Goal: Browse casually: Explore the website without a specific task or goal

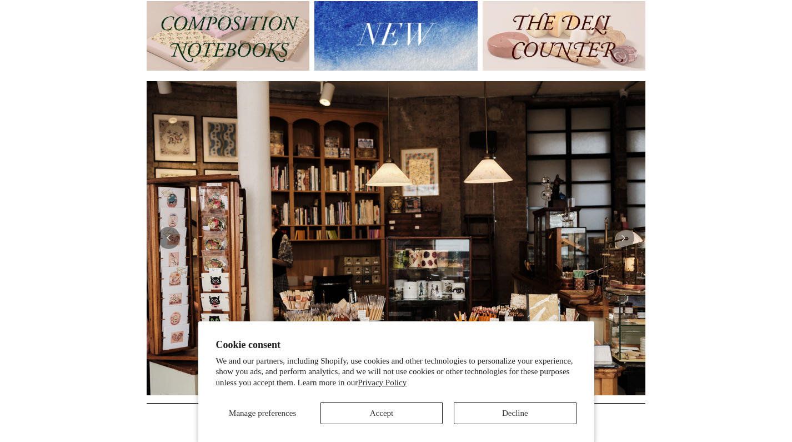
scroll to position [147, 0]
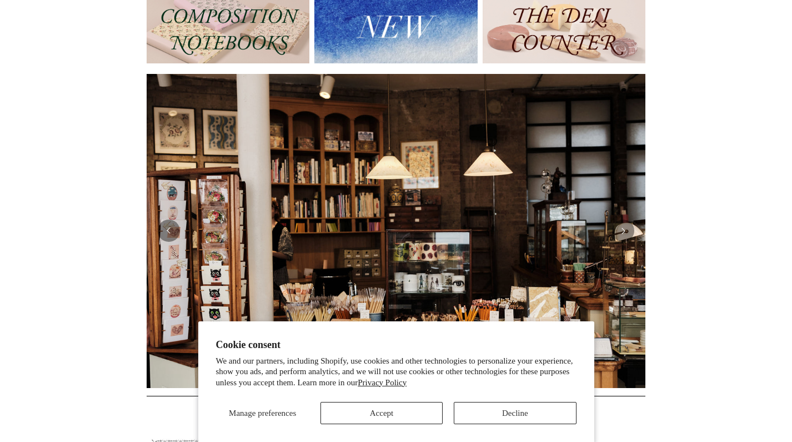
click at [532, 412] on button "Decline" at bounding box center [515, 413] width 122 height 22
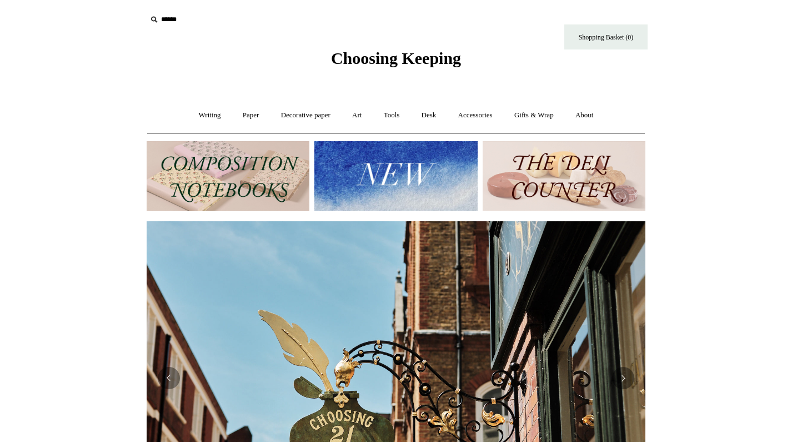
scroll to position [0, 499]
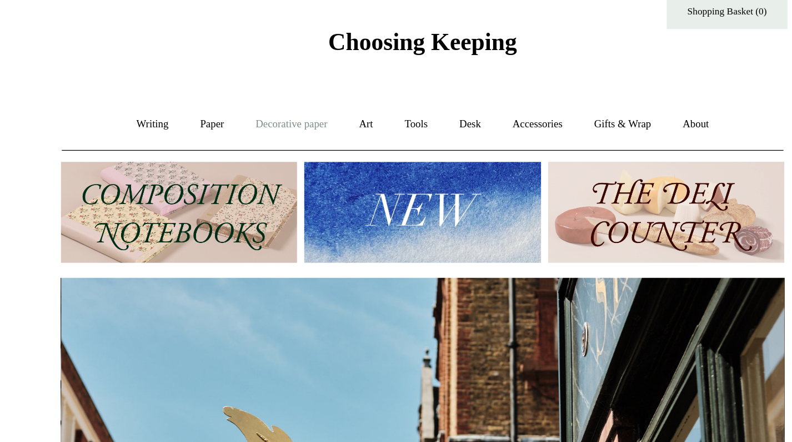
click at [271, 101] on link "Decorative paper +" at bounding box center [305, 115] width 69 height 29
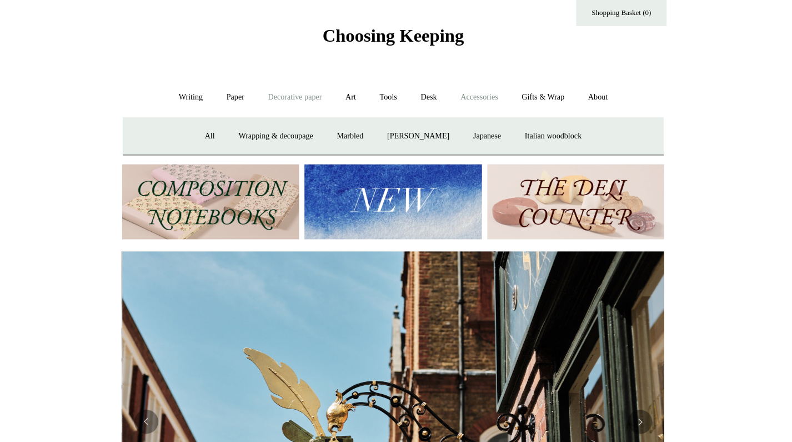
scroll to position [21, 0]
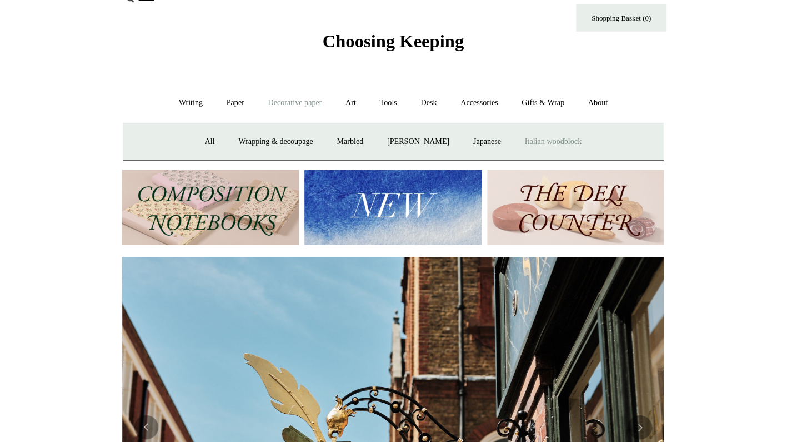
click at [507, 128] on link "Italian woodblock" at bounding box center [543, 130] width 72 height 29
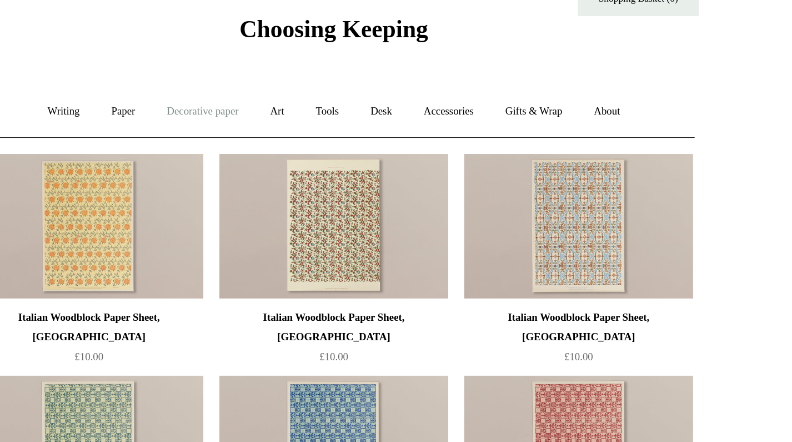
click at [271, 101] on link "Decorative paper +" at bounding box center [305, 115] width 69 height 29
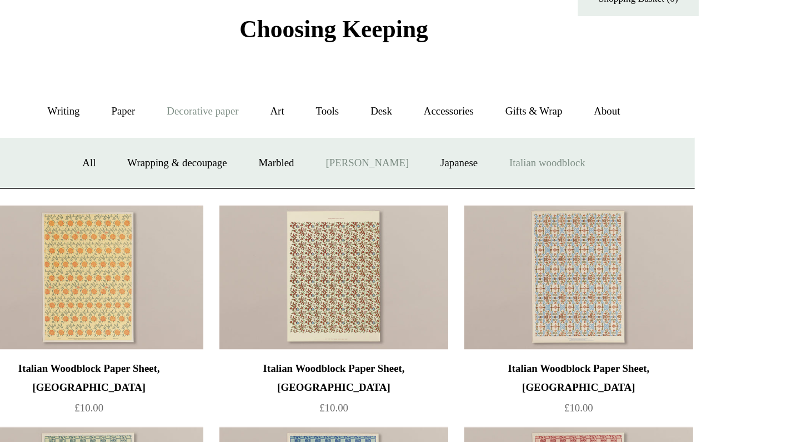
click at [381, 136] on link "[PERSON_NAME]" at bounding box center [419, 150] width 77 height 29
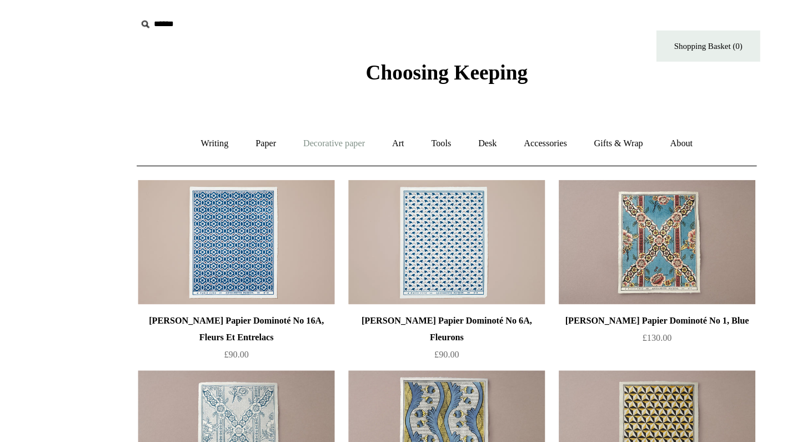
click at [271, 115] on link "Decorative paper +" at bounding box center [305, 115] width 69 height 29
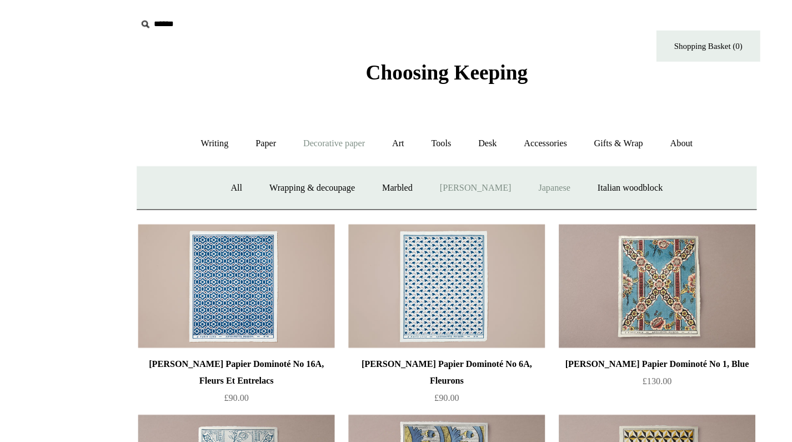
click at [459, 149] on link "Japanese" at bounding box center [482, 150] width 46 height 29
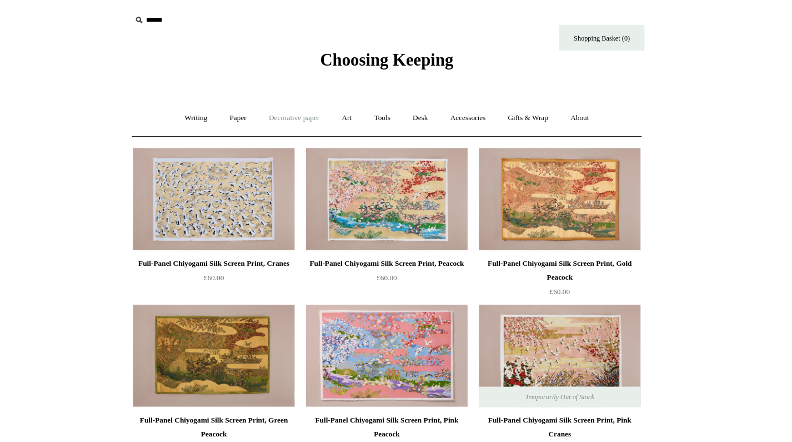
click at [271, 115] on link "Decorative paper +" at bounding box center [305, 115] width 69 height 29
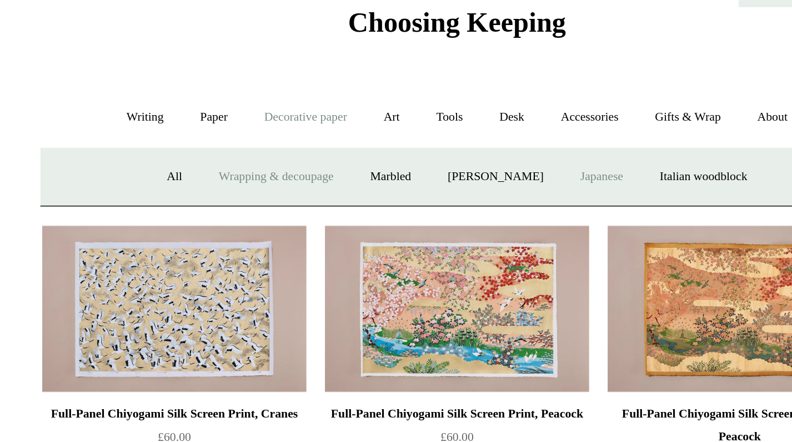
click at [244, 136] on link "Wrapping & decoupage" at bounding box center [288, 150] width 89 height 29
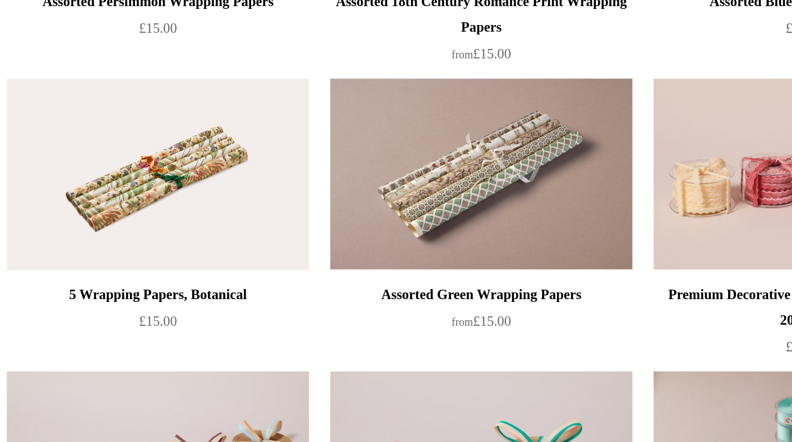
scroll to position [783, 0]
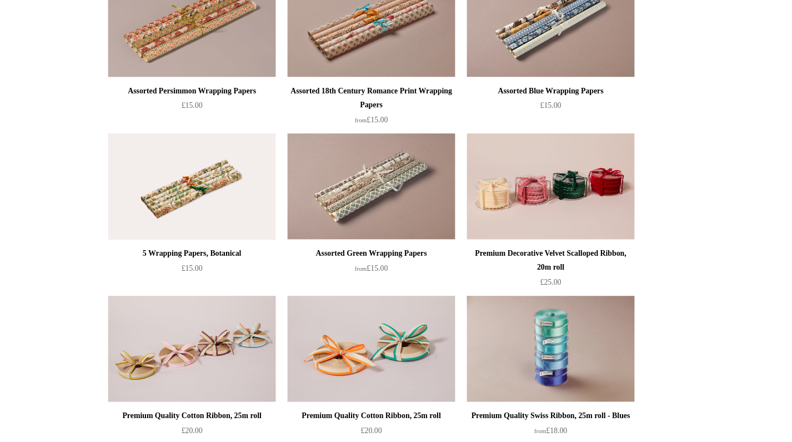
click at [189, 167] on img at bounding box center [227, 176] width 158 height 100
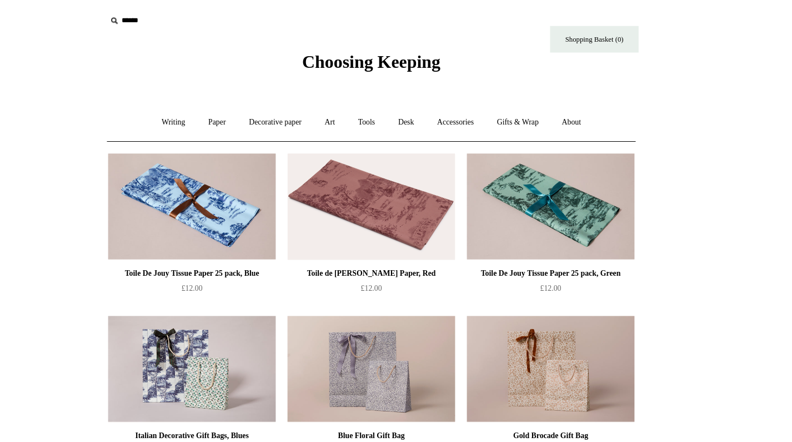
scroll to position [0, 0]
click at [233, 116] on link "Paper +" at bounding box center [251, 115] width 37 height 29
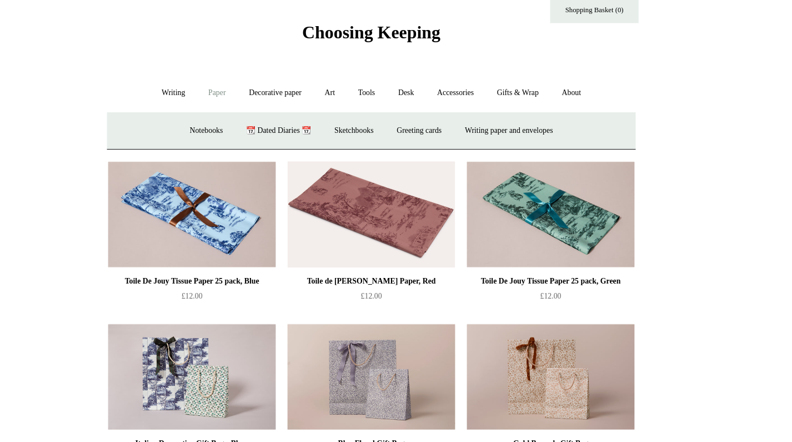
scroll to position [9, 0]
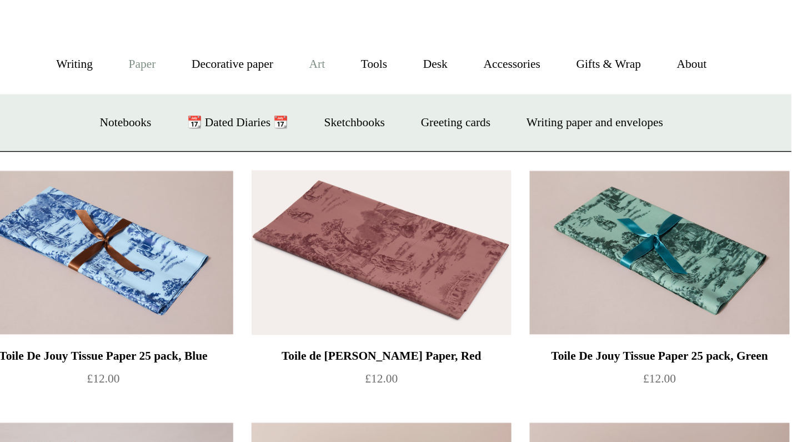
click at [342, 91] on link "Art +" at bounding box center [356, 105] width 29 height 29
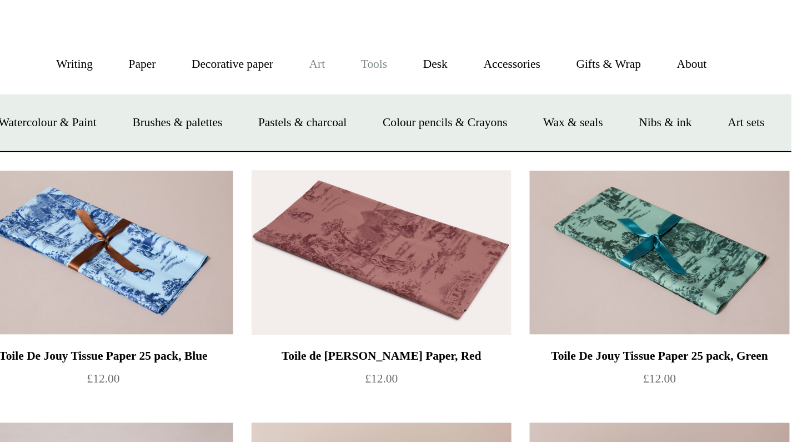
click at [374, 91] on link "Tools +" at bounding box center [392, 105] width 36 height 29
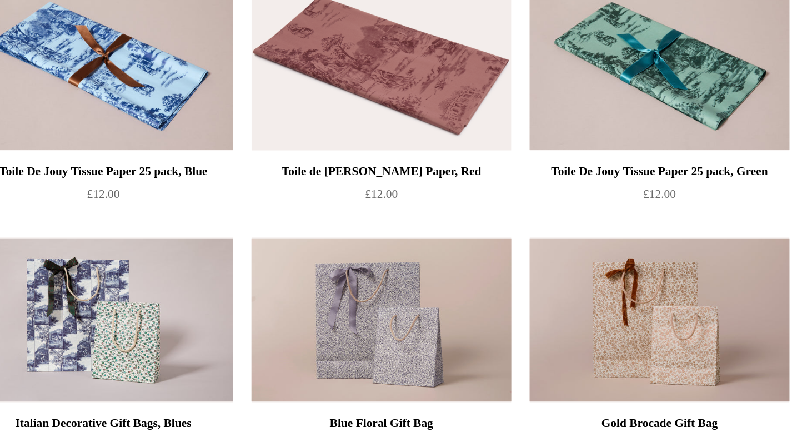
scroll to position [23, 0]
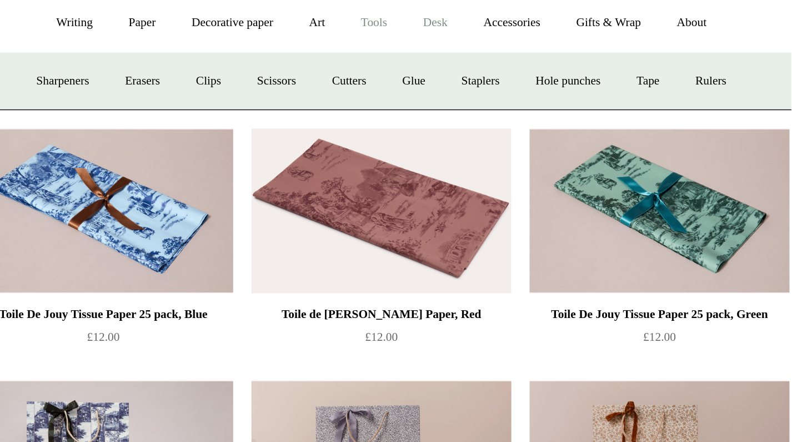
click at [412, 77] on link "Desk +" at bounding box center [429, 91] width 35 height 29
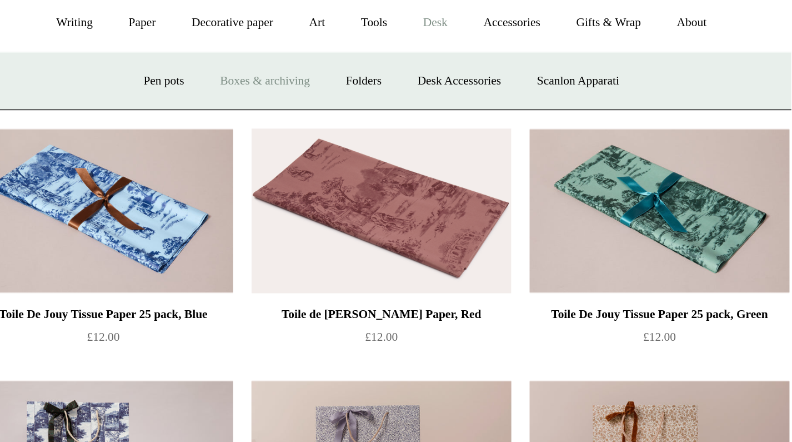
click at [288, 113] on link "Boxes & archiving" at bounding box center [325, 127] width 74 height 29
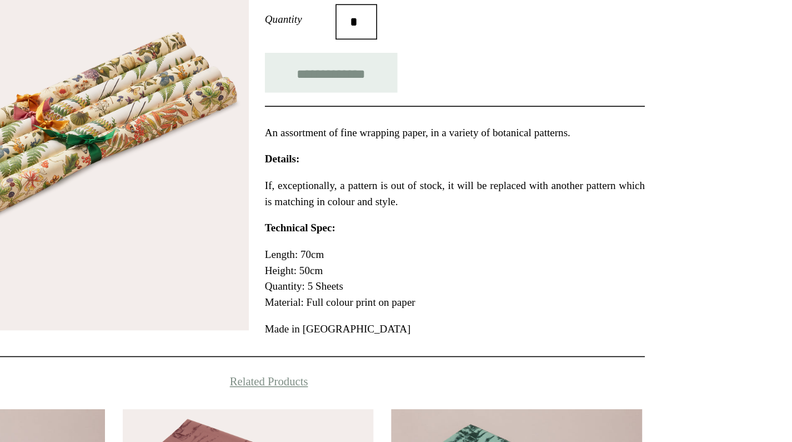
scroll to position [174, 0]
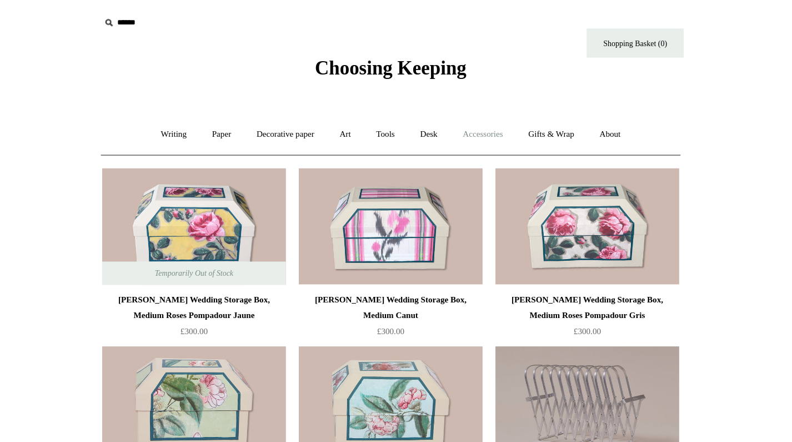
click at [448, 117] on link "Accessories +" at bounding box center [475, 115] width 54 height 29
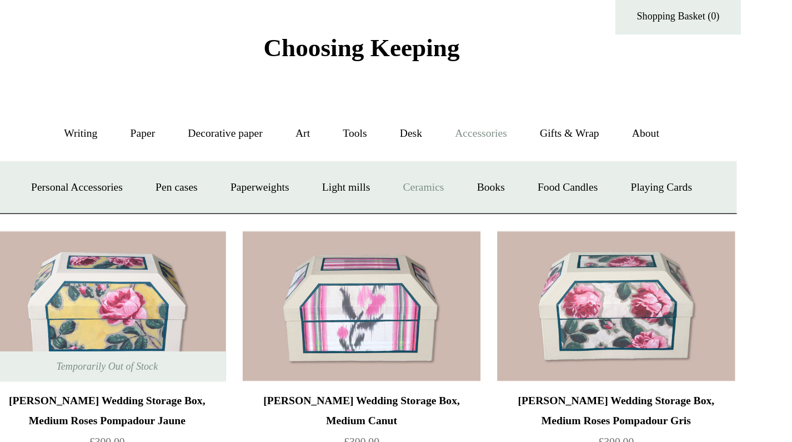
click at [413, 136] on link "Ceramics +" at bounding box center [436, 150] width 47 height 29
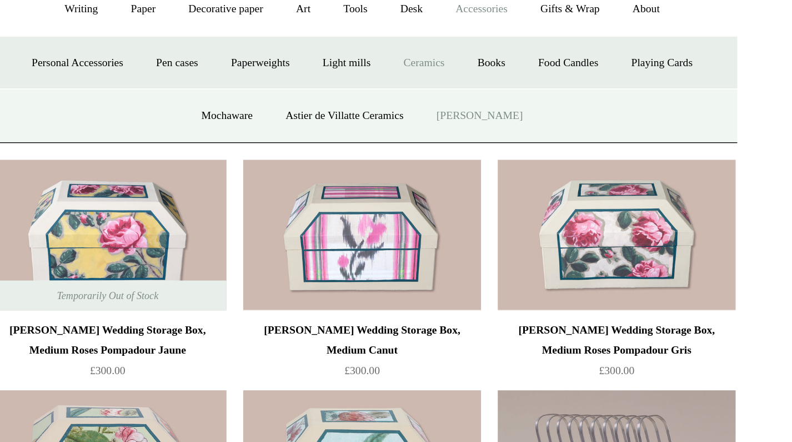
click at [436, 171] on link "[PERSON_NAME]" at bounding box center [474, 185] width 77 height 29
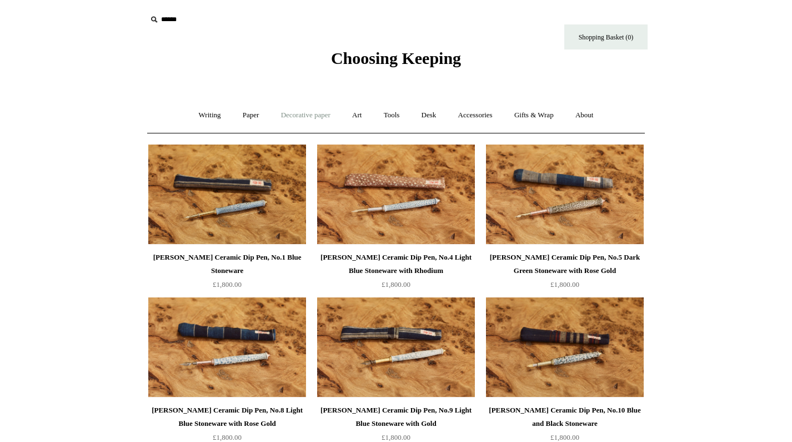
click at [309, 115] on link "Decorative paper +" at bounding box center [305, 115] width 69 height 29
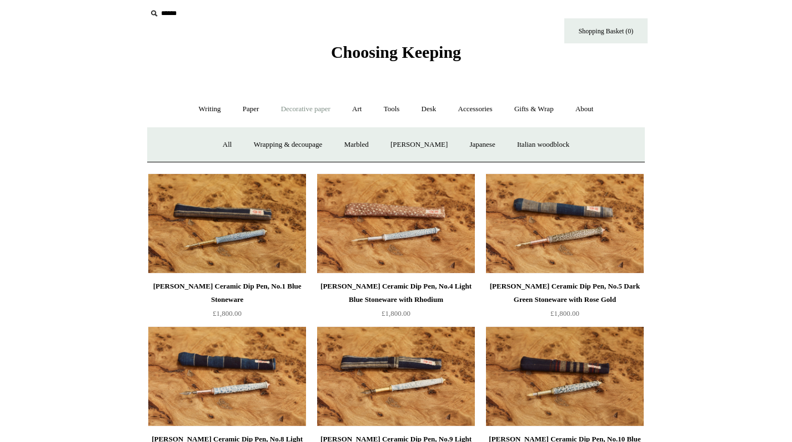
scroll to position [7, 0]
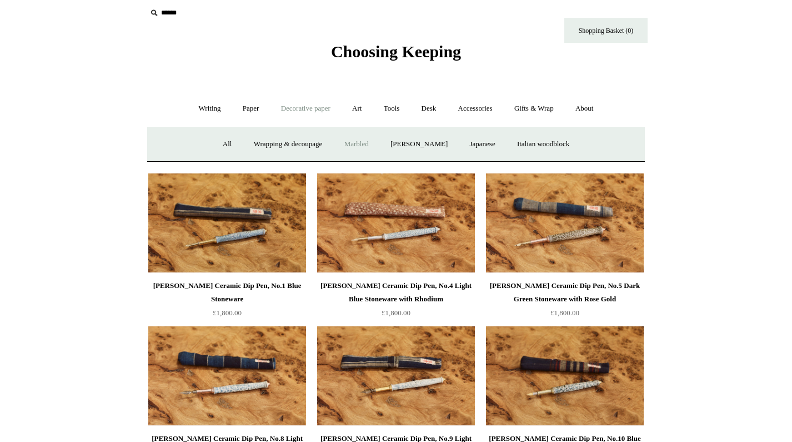
click at [341, 138] on link "Marbled" at bounding box center [356, 143] width 44 height 29
